Goal: Task Accomplishment & Management: Complete application form

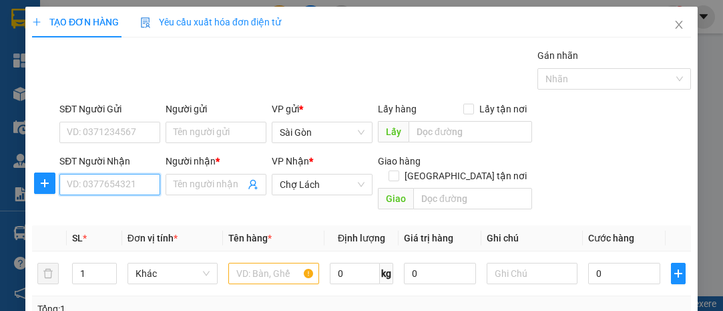
click at [128, 180] on input "SĐT Người Nhận" at bounding box center [109, 184] width 101 height 21
type input "0913192770"
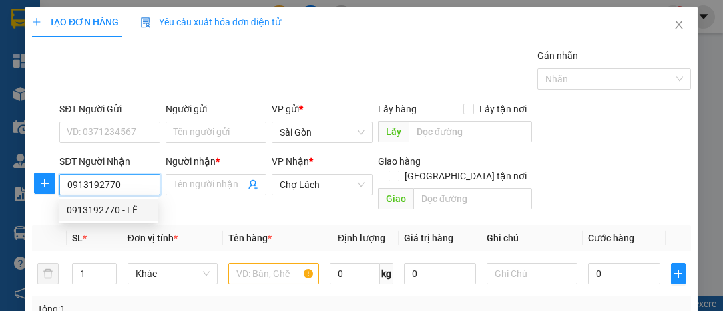
click at [133, 205] on div "0913192770 - LỄ" at bounding box center [108, 209] width 83 height 15
type input "LỄ"
type input "6 RI"
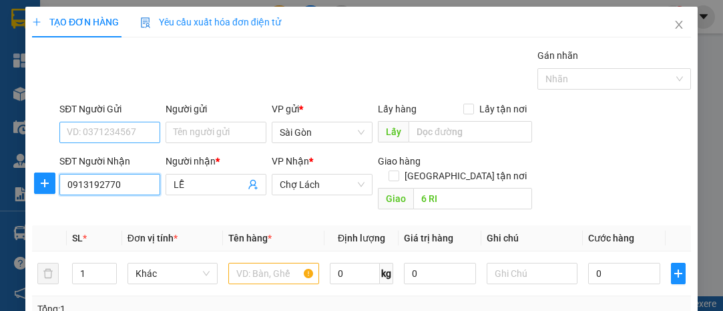
type input "0913192770"
click at [130, 130] on input "SĐT Người Gửi" at bounding box center [109, 132] width 101 height 21
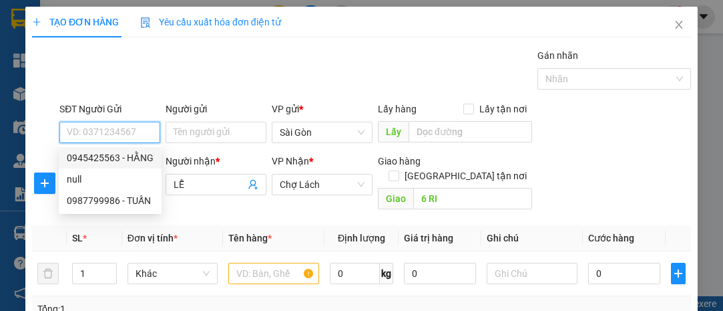
click at [128, 132] on input "SĐT Người Gửi" at bounding box center [109, 132] width 101 height 21
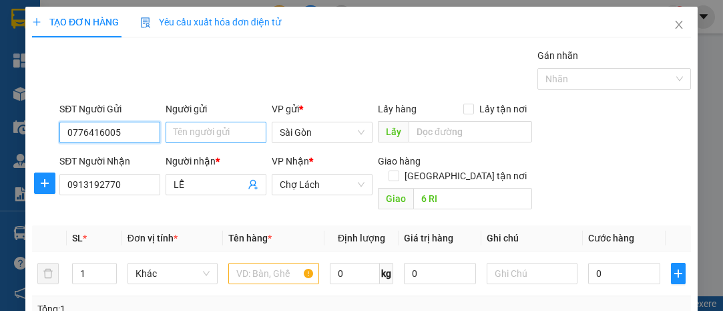
type input "0776416005"
click at [184, 132] on input "Người gửi" at bounding box center [216, 132] width 101 height 21
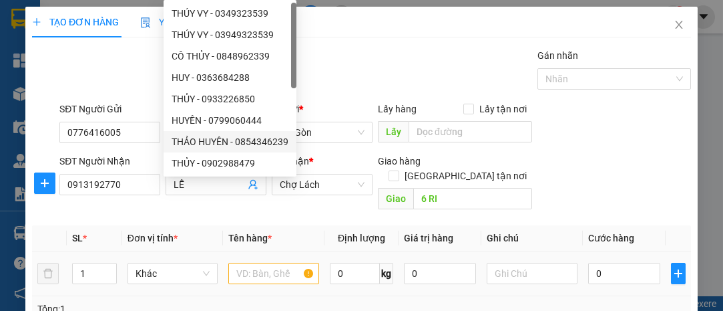
type input "HUY"
click at [273, 262] on input "text" at bounding box center [273, 272] width 91 height 21
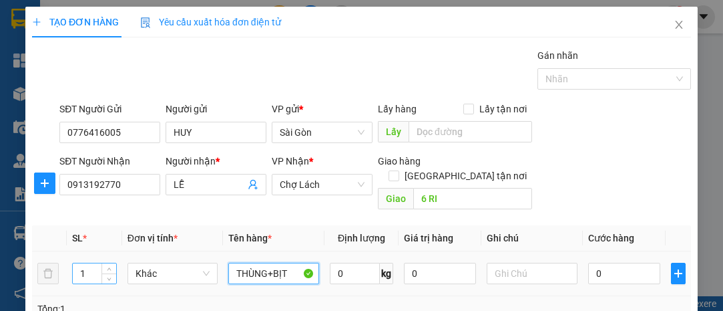
type input "THÙNG+BỊT"
click at [92, 263] on input "1" at bounding box center [94, 273] width 43 height 20
type input "2"
click at [630, 262] on input "0" at bounding box center [624, 272] width 72 height 21
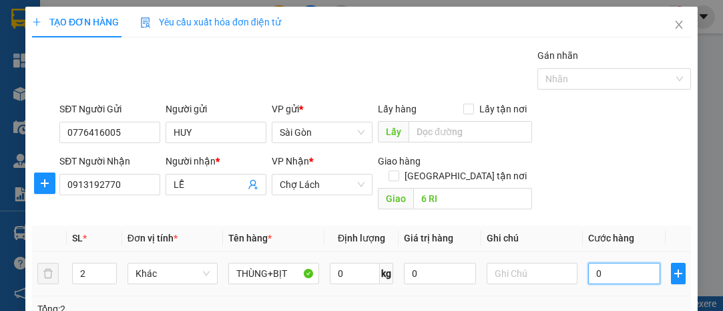
type input "7"
type input "70"
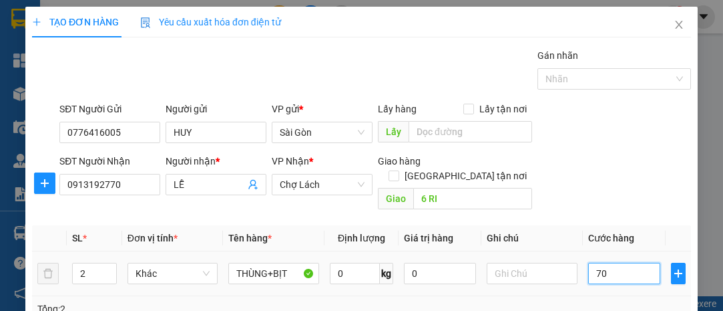
type input "70"
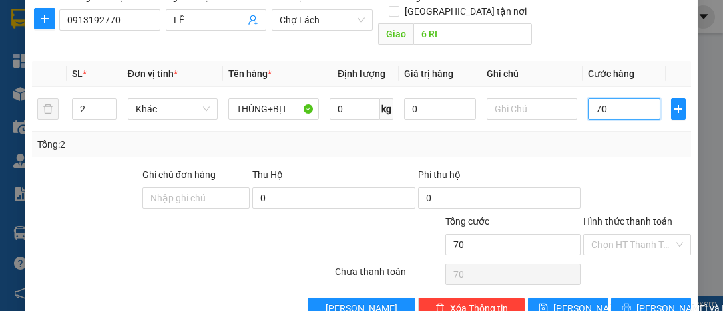
scroll to position [181, 0]
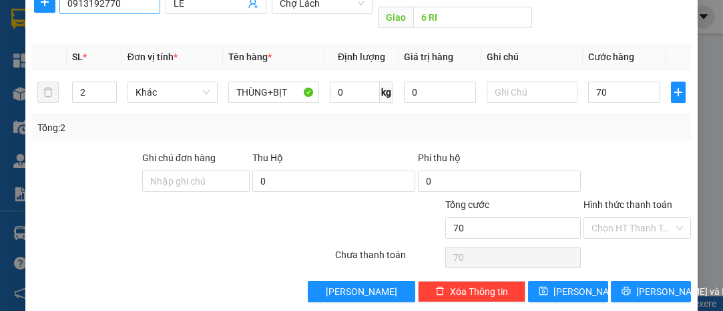
type input "70.000"
click at [599, 150] on div at bounding box center [637, 173] width 110 height 47
click at [623, 218] on input "Hình thức thanh toán" at bounding box center [633, 228] width 82 height 20
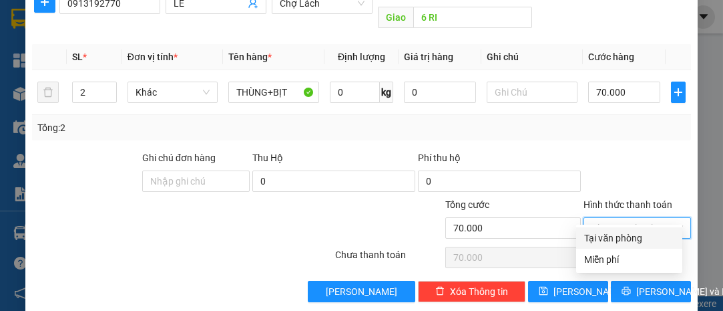
click at [636, 235] on div "Tại văn phòng" at bounding box center [629, 237] width 90 height 15
type input "0"
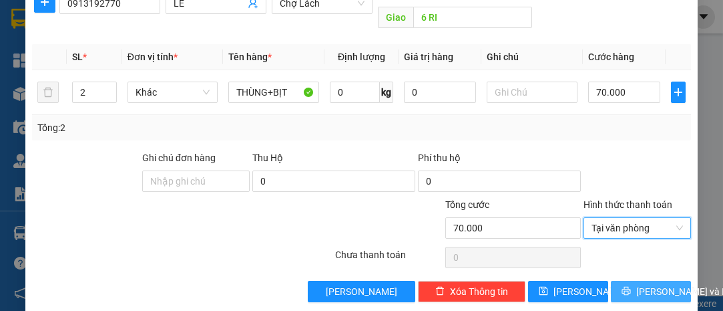
click at [643, 284] on span "[PERSON_NAME] và In" at bounding box center [682, 291] width 93 height 15
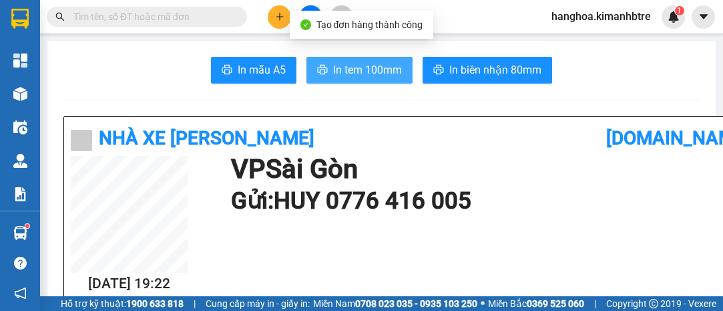
click at [362, 71] on span "In tem 100mm" at bounding box center [367, 69] width 69 height 17
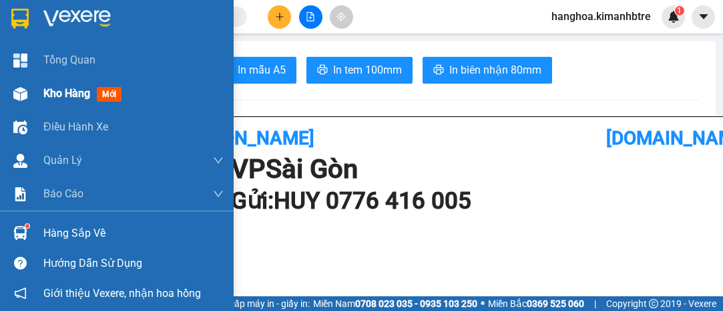
click at [42, 95] on div "Kho hàng mới" at bounding box center [117, 93] width 234 height 33
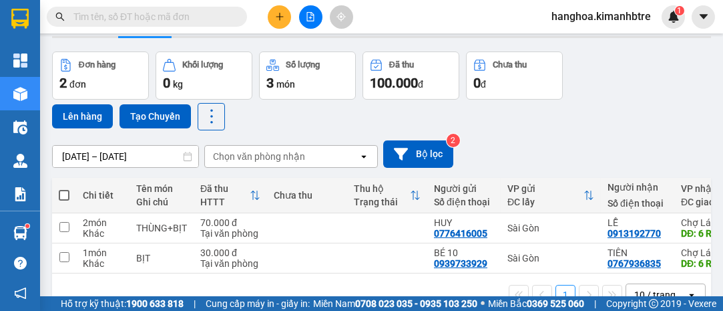
scroll to position [77, 0]
